Goal: Task Accomplishment & Management: Manage account settings

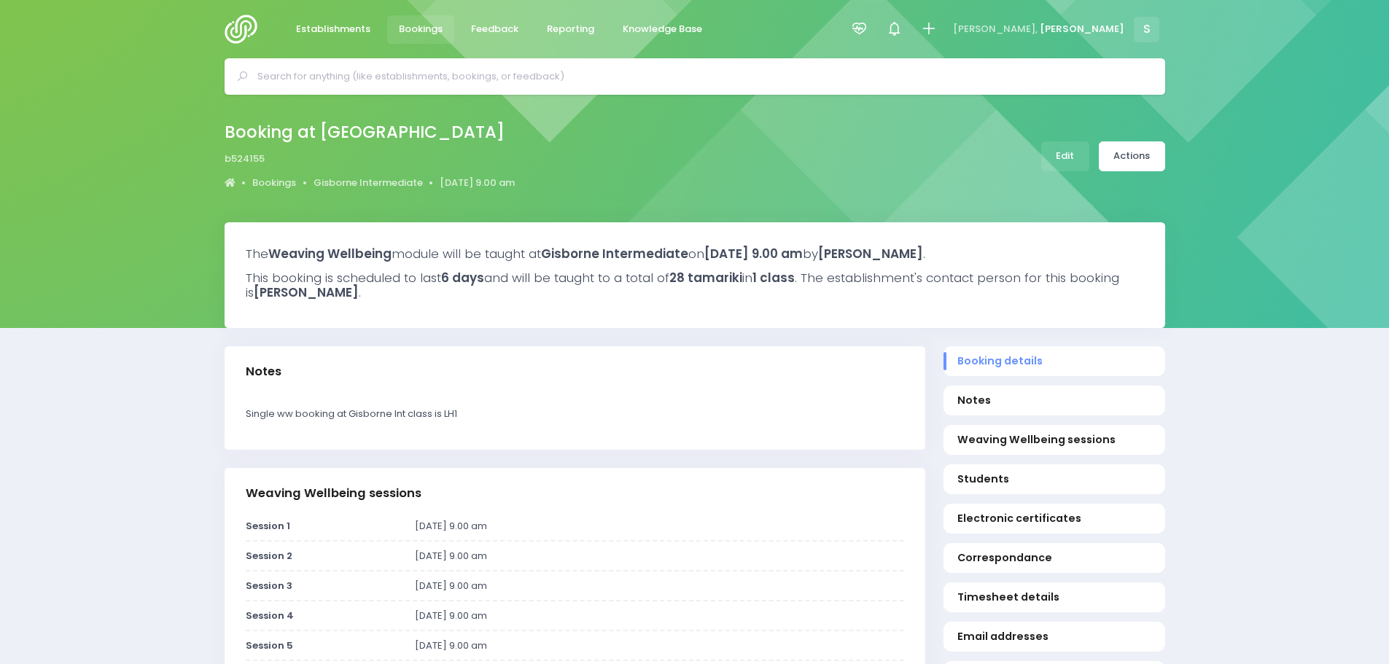
select select "5"
drag, startPoint x: 0, startPoint y: 0, endPoint x: 503, endPoint y: 31, distance: 504.0
click at [503, 31] on span "Feedback" at bounding box center [494, 29] width 47 height 15
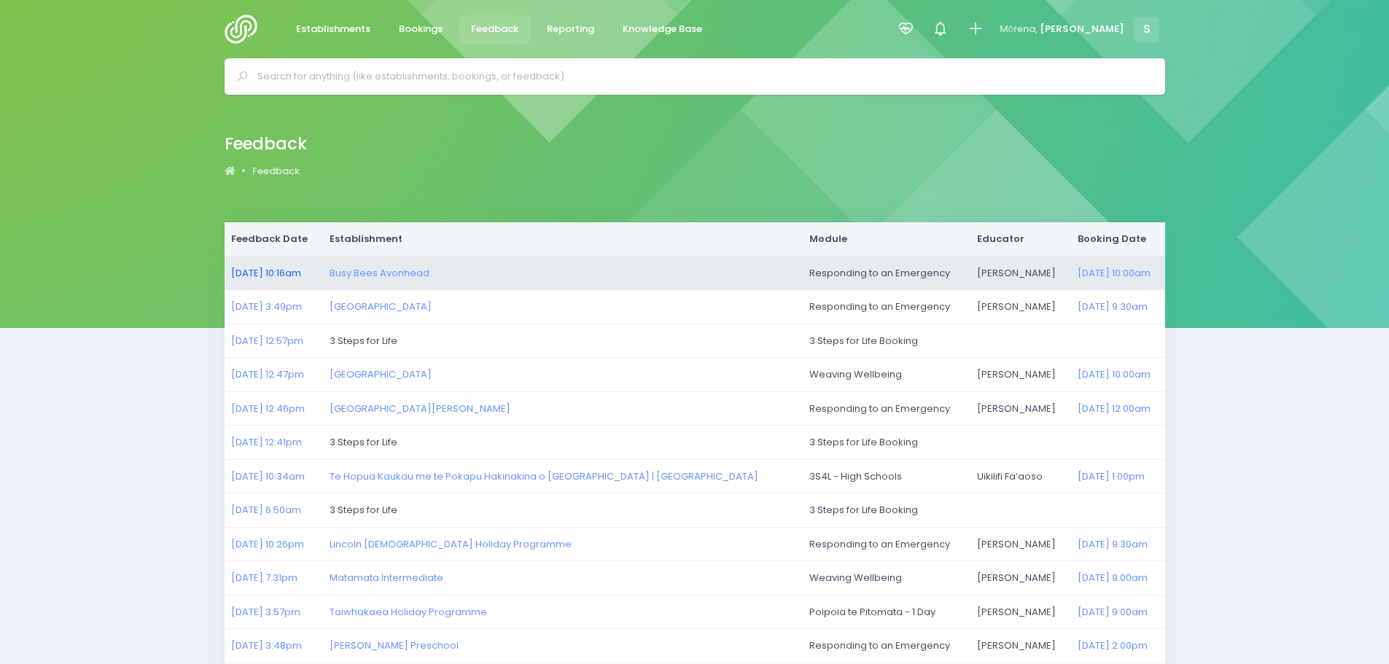
click at [272, 271] on link "09/10/2025 10:16am" at bounding box center [266, 273] width 70 height 14
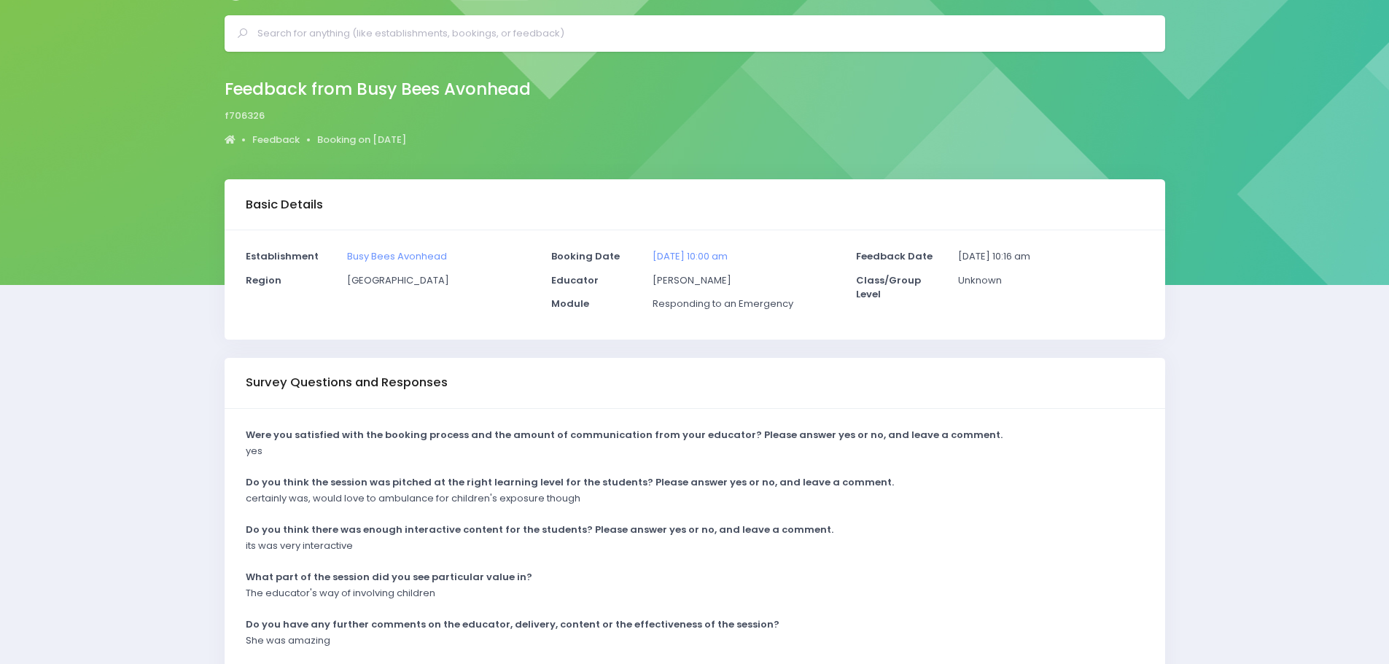
scroll to position [30, 0]
